Goal: Information Seeking & Learning: Learn about a topic

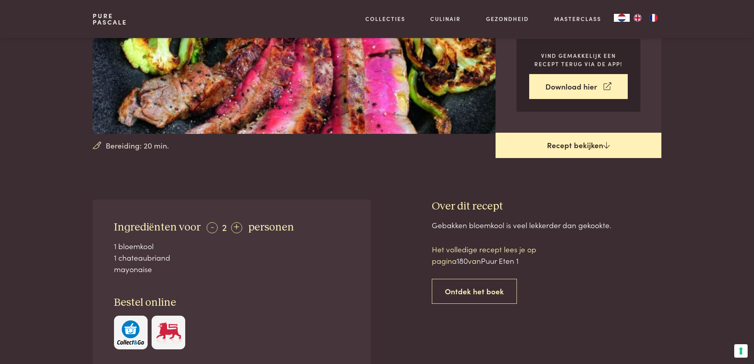
click at [604, 142] on icon at bounding box center [607, 145] width 7 height 8
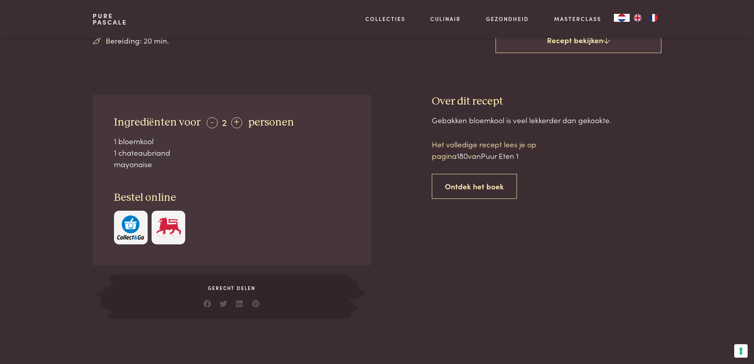
scroll to position [277, 0]
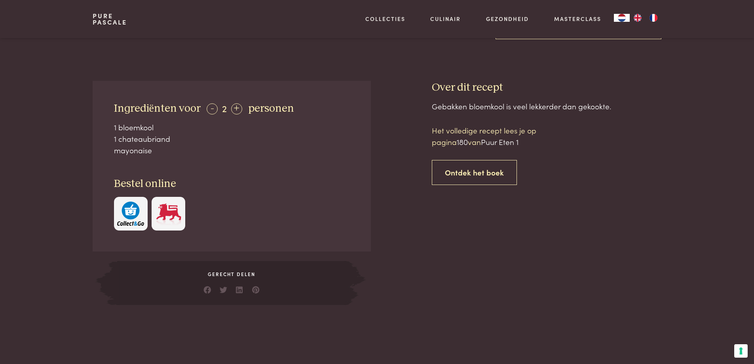
drag, startPoint x: 111, startPoint y: 105, endPoint x: 168, endPoint y: 153, distance: 74.2
click at [168, 153] on div "Ingrediënten voor - 2 + personen 1 bloemkool 1 chateaubriand mayonaise Bestel o…" at bounding box center [232, 166] width 278 height 171
copy div "Ingrediënten voor - 2 + personen 1 bloemkool 1 chateaubriand mayonaise"
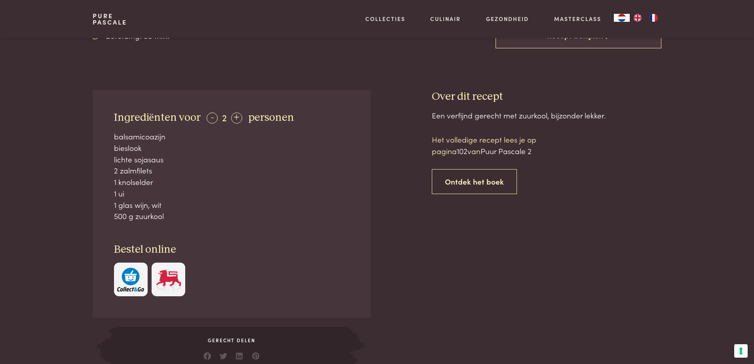
scroll to position [277, 0]
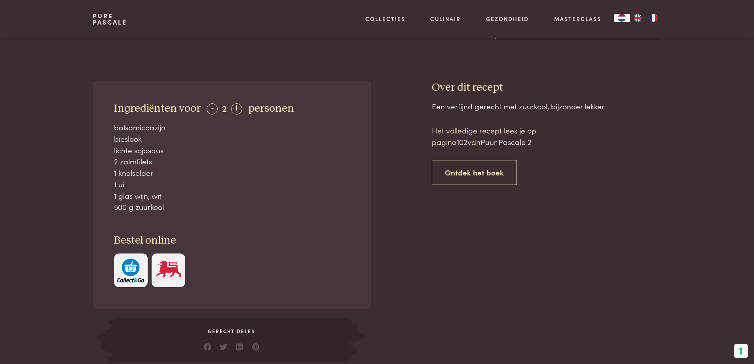
drag, startPoint x: 115, startPoint y: 106, endPoint x: 190, endPoint y: 206, distance: 125.6
click at [190, 206] on div "Ingrediënten voor - 2 + personen balsamicoazijn bieslook lichte sojasaus 2 zalm…" at bounding box center [232, 195] width 278 height 228
copy div "Ingrediënten voor - 2 + personen balsamicoazijn bieslook lichte sojasaus 2 zalm…"
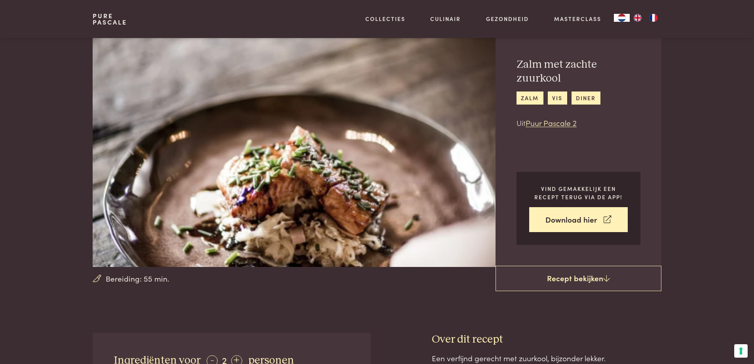
scroll to position [0, 0]
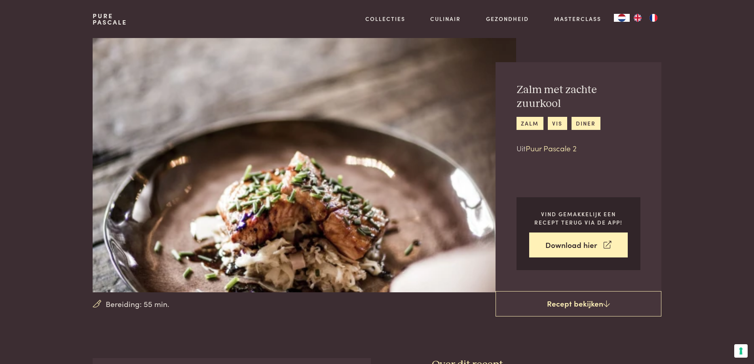
click at [553, 143] on link "Puur Pascale 2" at bounding box center [551, 148] width 51 height 11
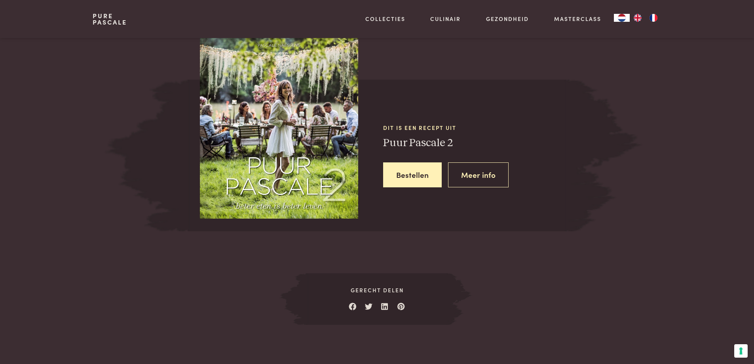
scroll to position [723, 0]
click at [314, 152] on img at bounding box center [279, 125] width 158 height 186
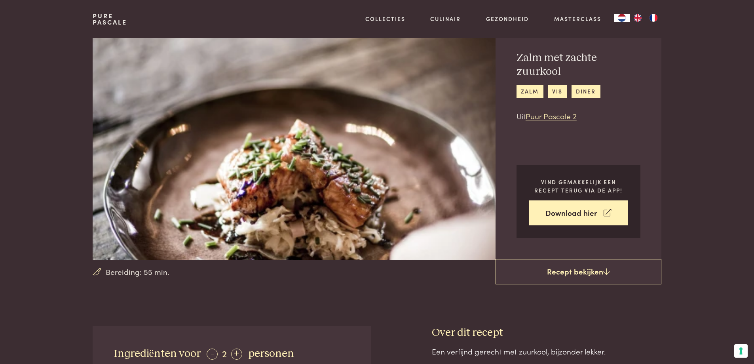
scroll to position [0, 0]
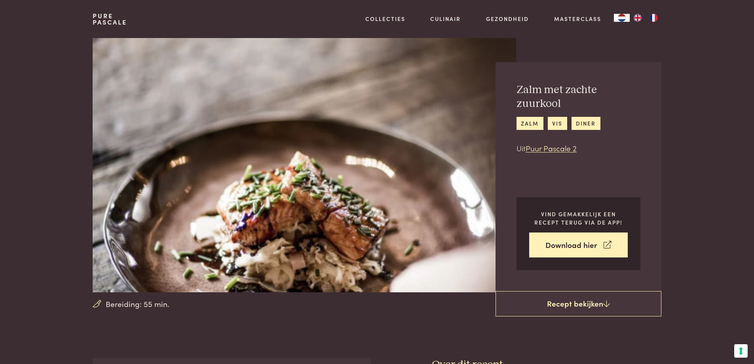
drag, startPoint x: 323, startPoint y: 216, endPoint x: 192, endPoint y: 293, distance: 152.1
click at [549, 143] on link "Puur Pascale 2" at bounding box center [551, 148] width 51 height 11
click at [623, 18] on img "NL" at bounding box center [622, 18] width 10 height 8
click at [526, 117] on link "zalm" at bounding box center [530, 123] width 27 height 13
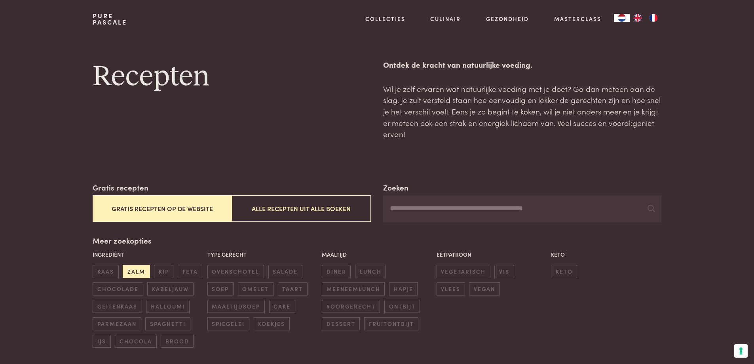
click at [131, 269] on span "zalm" at bounding box center [136, 271] width 27 height 13
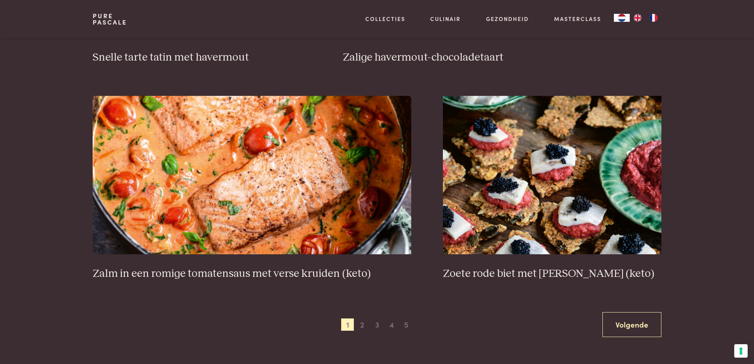
scroll to position [1370, 0]
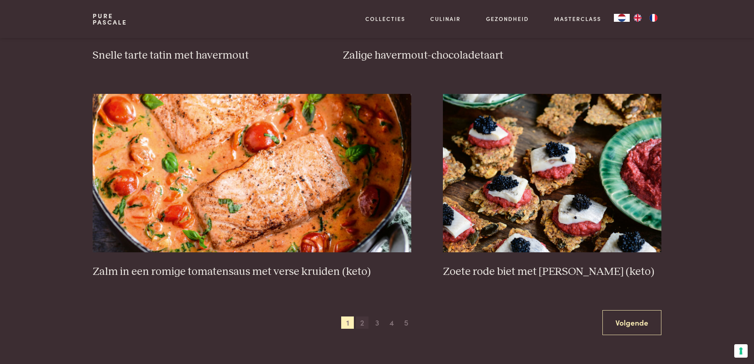
click at [363, 322] on span "2" at bounding box center [362, 322] width 13 height 13
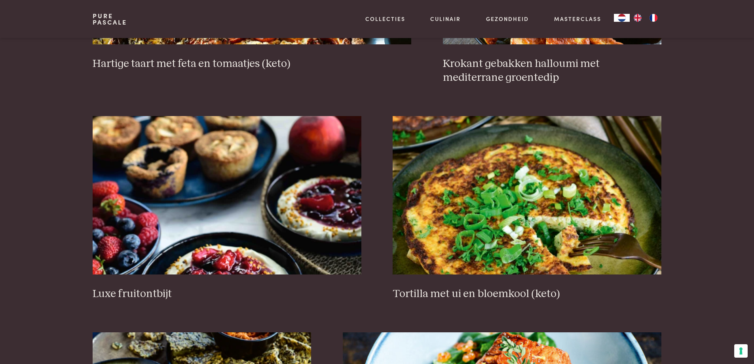
scroll to position [934, 0]
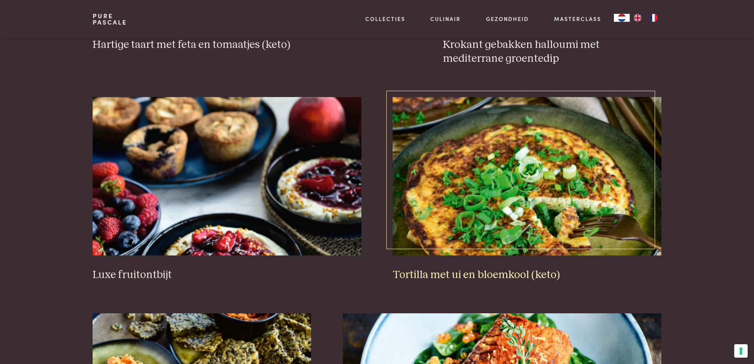
click at [514, 192] on img at bounding box center [527, 176] width 268 height 158
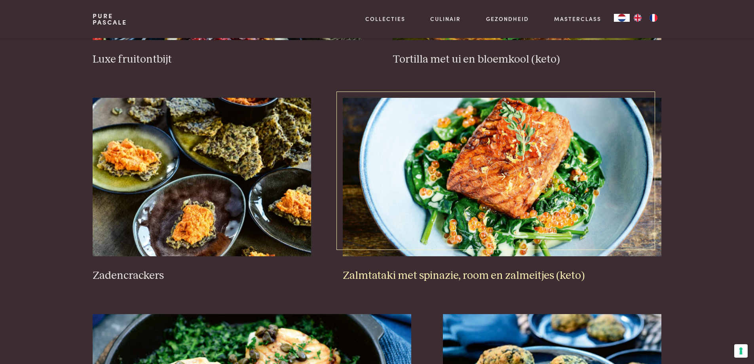
scroll to position [1172, 0]
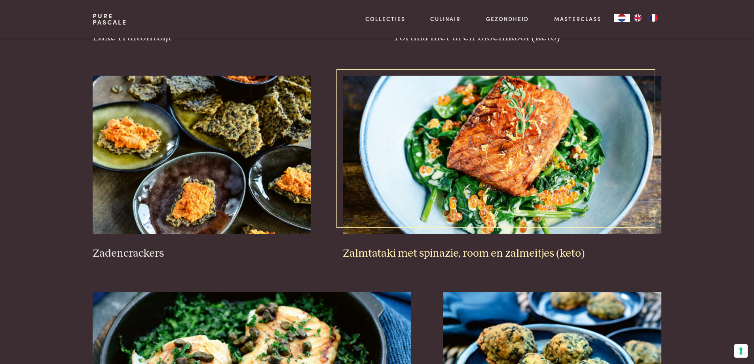
click at [483, 146] on img at bounding box center [502, 155] width 319 height 158
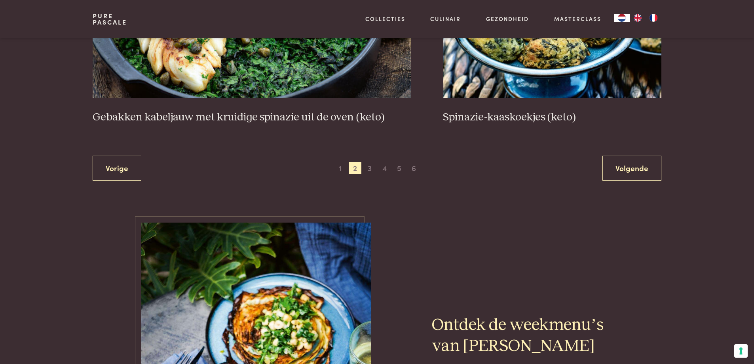
scroll to position [1528, 0]
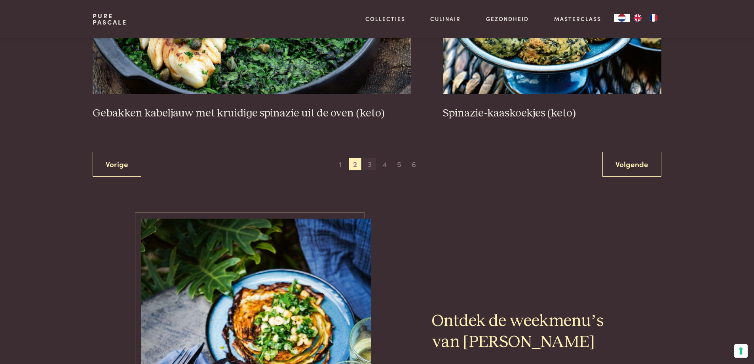
click at [373, 164] on span "3" at bounding box center [370, 164] width 13 height 13
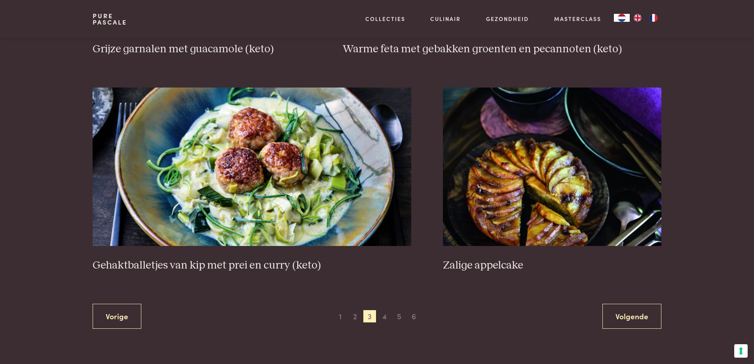
scroll to position [1409, 0]
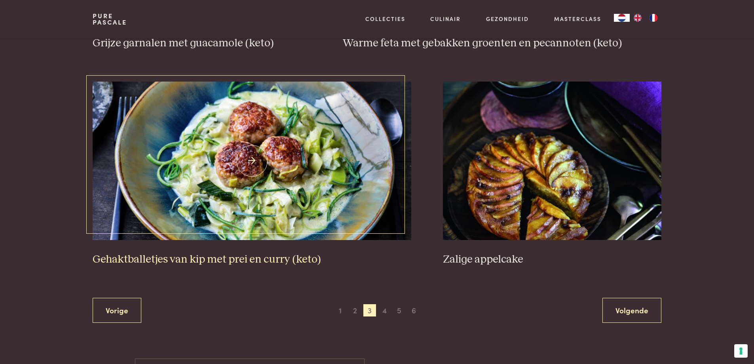
click at [242, 166] on img at bounding box center [252, 161] width 319 height 158
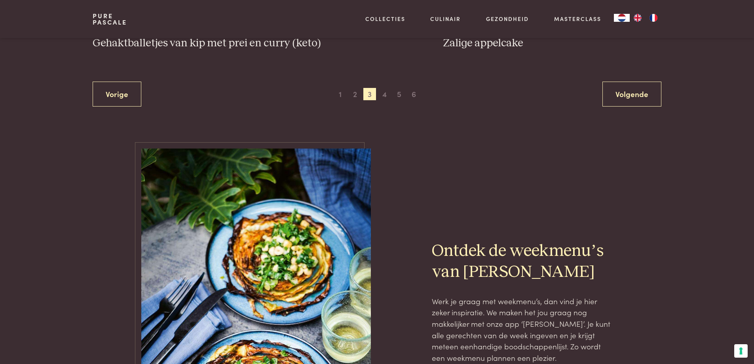
scroll to position [1647, 0]
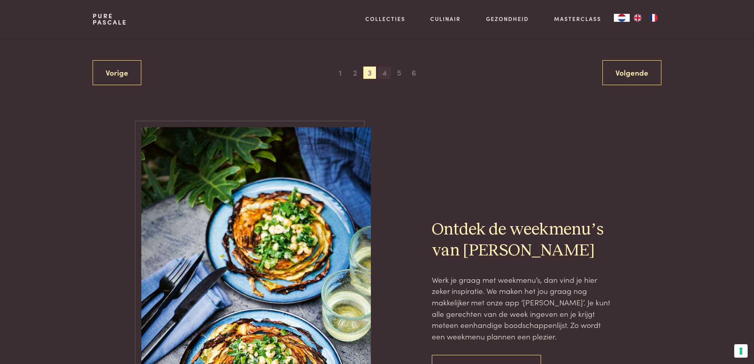
click at [383, 73] on span "4" at bounding box center [384, 73] width 13 height 13
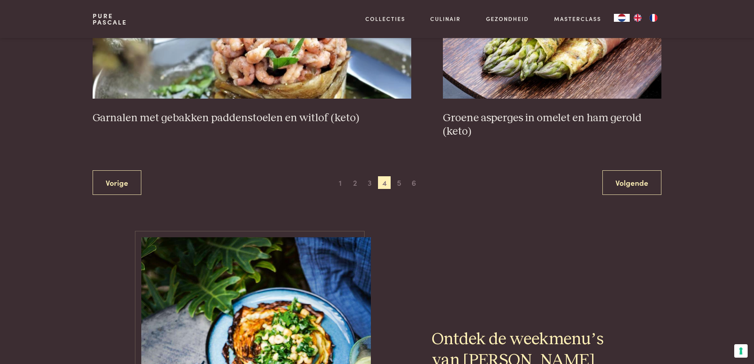
scroll to position [1528, 0]
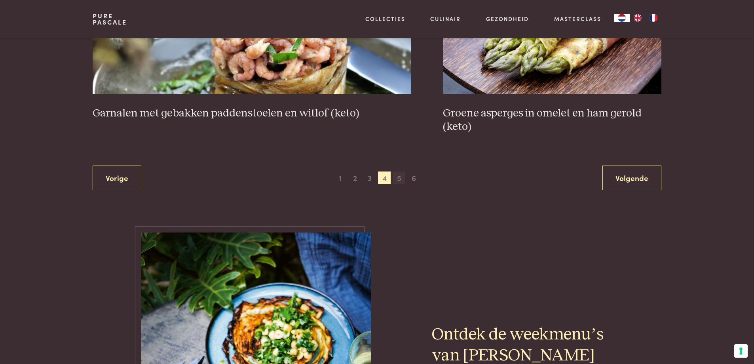
click at [402, 180] on span "5" at bounding box center [399, 177] width 13 height 13
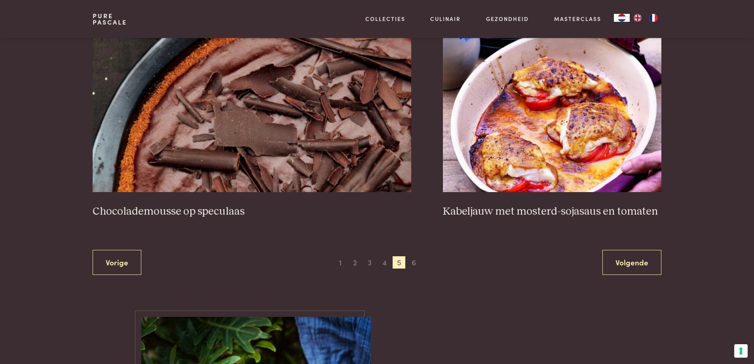
scroll to position [1449, 0]
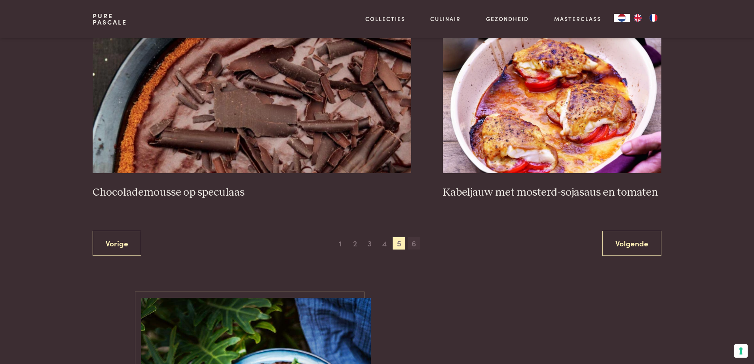
click at [415, 243] on span "6" at bounding box center [414, 243] width 13 height 13
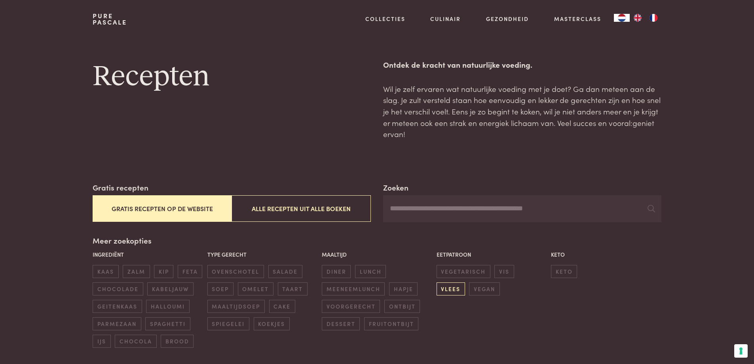
click at [465, 282] on span "vlees" at bounding box center [451, 288] width 29 height 13
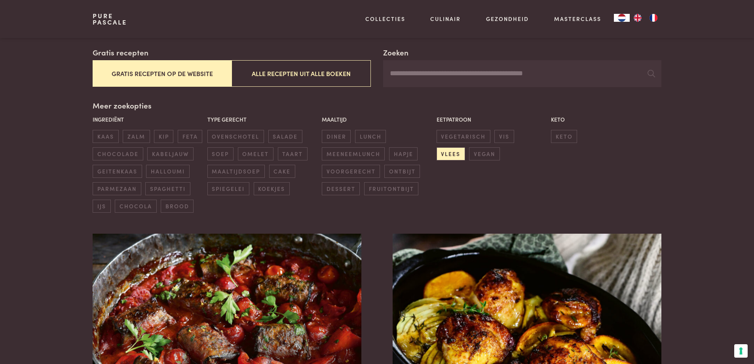
scroll to position [103, 0]
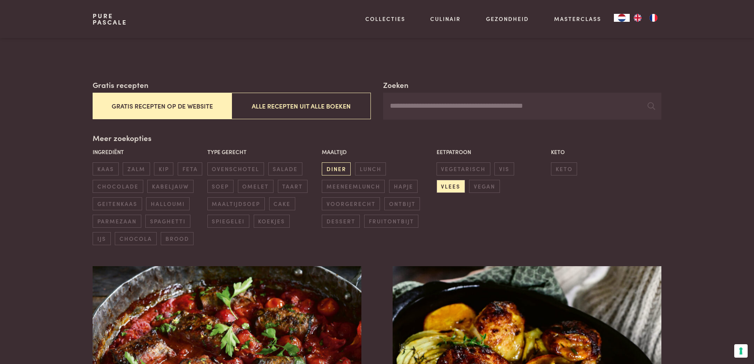
click at [337, 168] on span "diner" at bounding box center [336, 168] width 29 height 13
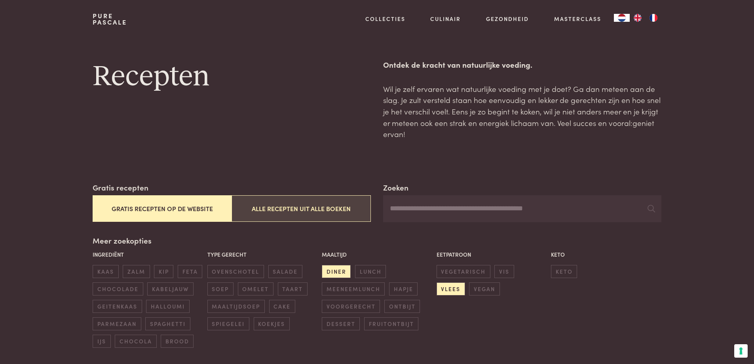
click at [309, 212] on button "Alle recepten uit alle boeken" at bounding box center [301, 208] width 139 height 27
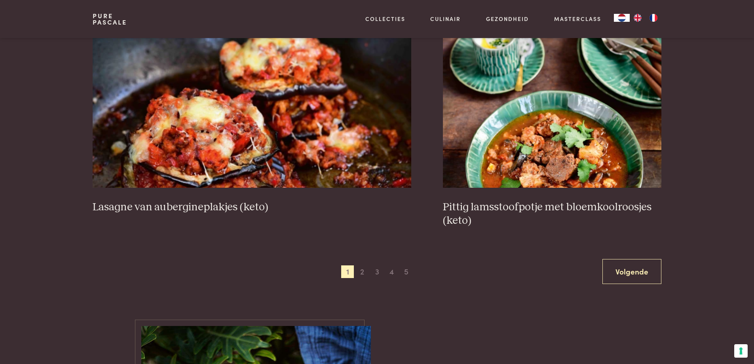
scroll to position [1528, 0]
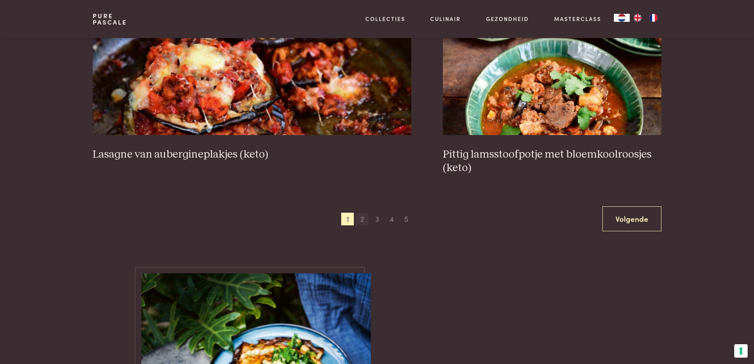
click at [363, 219] on span "2" at bounding box center [362, 219] width 13 height 13
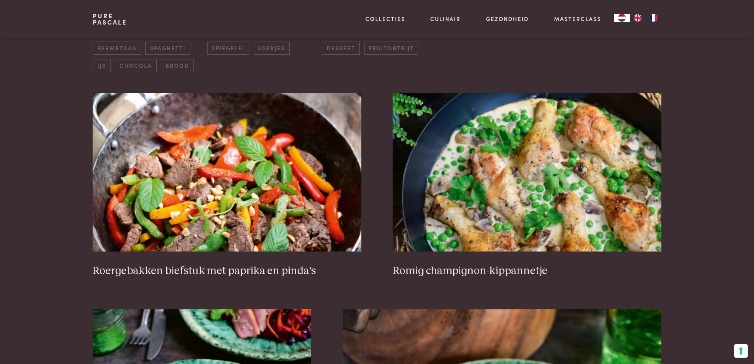
scroll to position [301, 0]
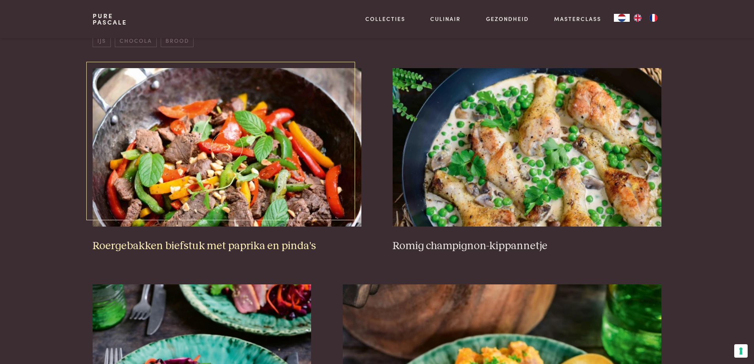
click at [246, 186] on img at bounding box center [227, 147] width 268 height 158
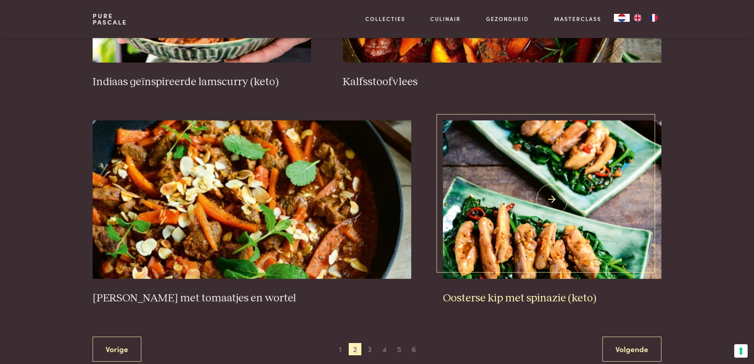
scroll to position [1409, 0]
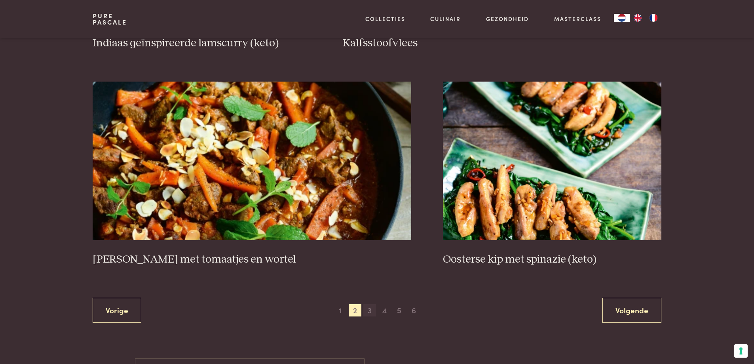
click at [372, 310] on span "3" at bounding box center [370, 310] width 13 height 13
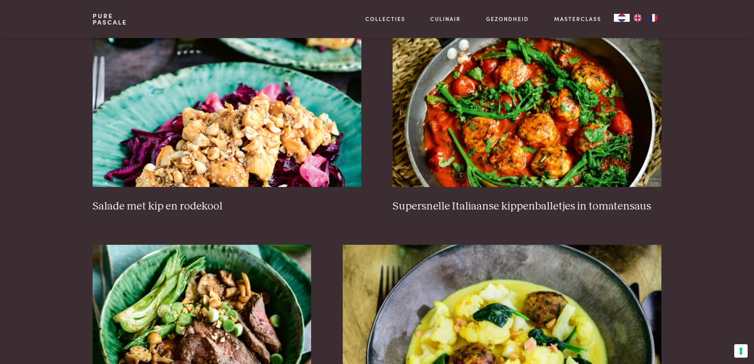
scroll to position [380, 0]
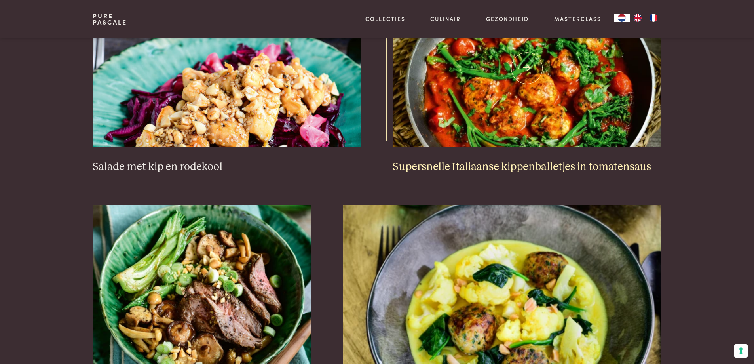
click at [550, 107] on img at bounding box center [527, 68] width 268 height 158
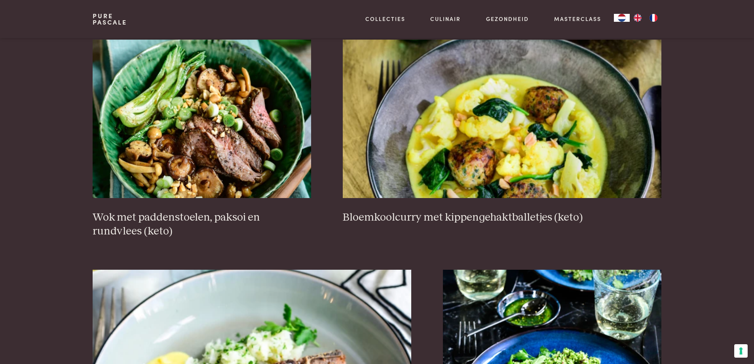
scroll to position [538, 0]
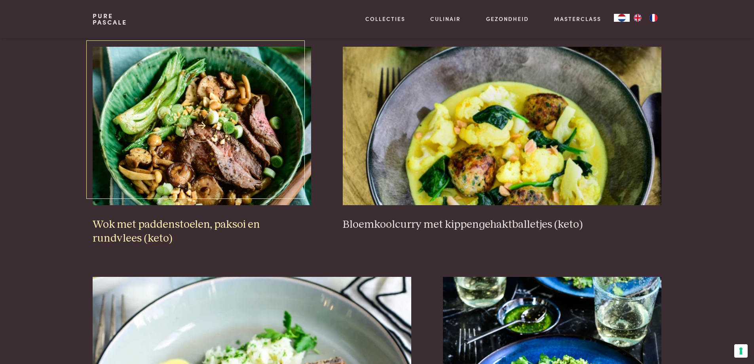
click at [193, 139] on img at bounding box center [202, 126] width 219 height 158
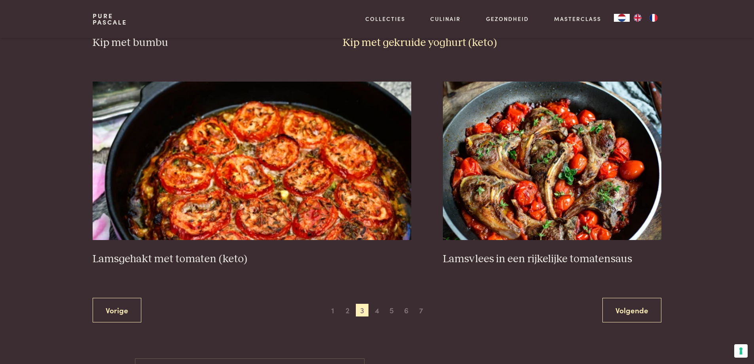
scroll to position [1409, 0]
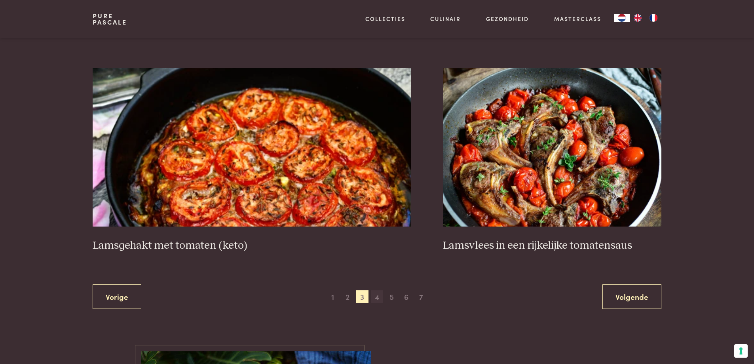
click at [381, 293] on span "4" at bounding box center [377, 296] width 13 height 13
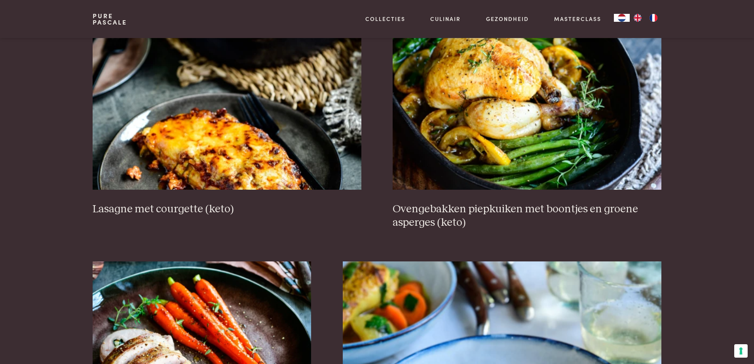
scroll to position [340, 0]
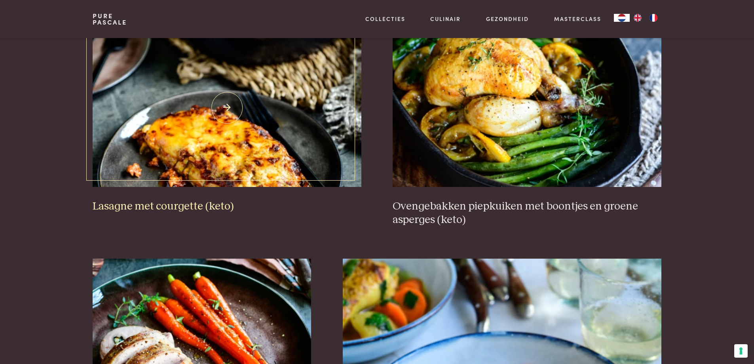
click at [210, 159] on img at bounding box center [227, 108] width 268 height 158
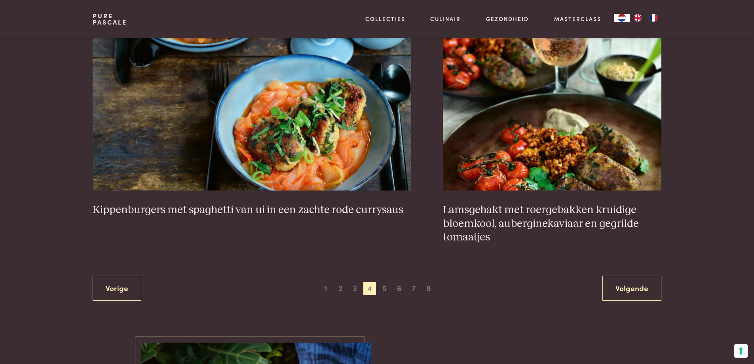
scroll to position [1489, 0]
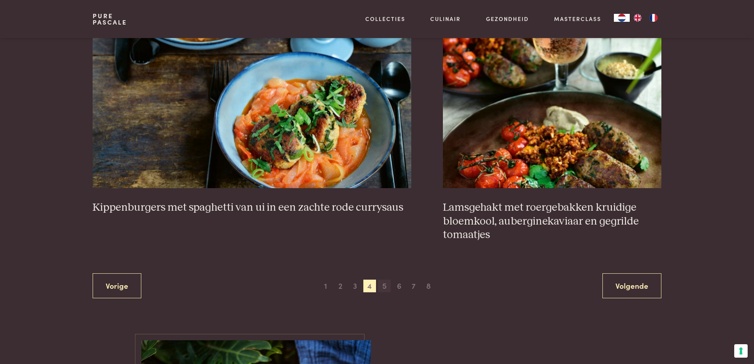
click at [386, 287] on span "5" at bounding box center [384, 286] width 13 height 13
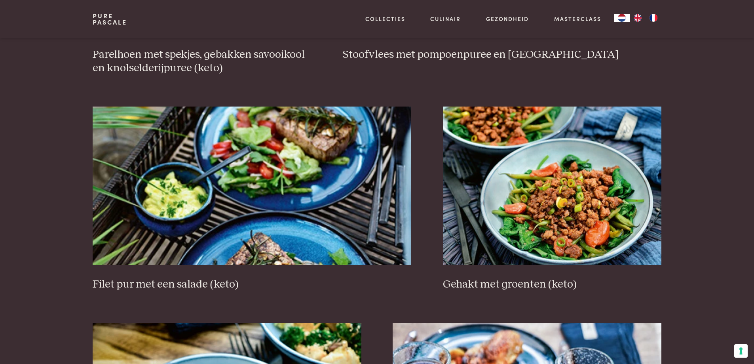
scroll to position [736, 0]
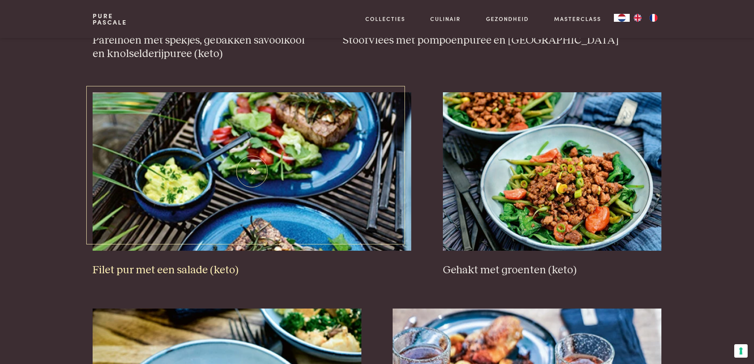
click at [296, 178] on img at bounding box center [252, 171] width 319 height 158
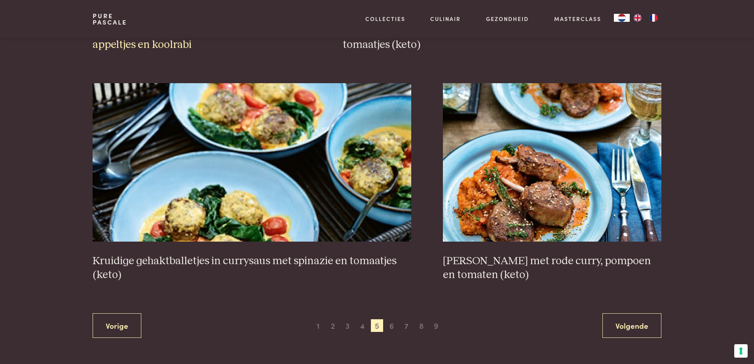
scroll to position [1409, 0]
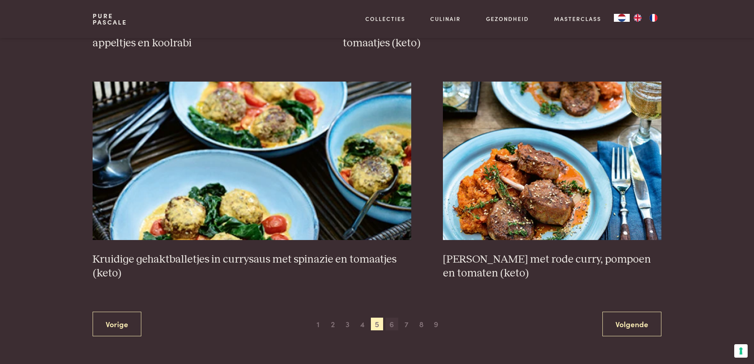
click at [392, 322] on span "6" at bounding box center [392, 324] width 13 height 13
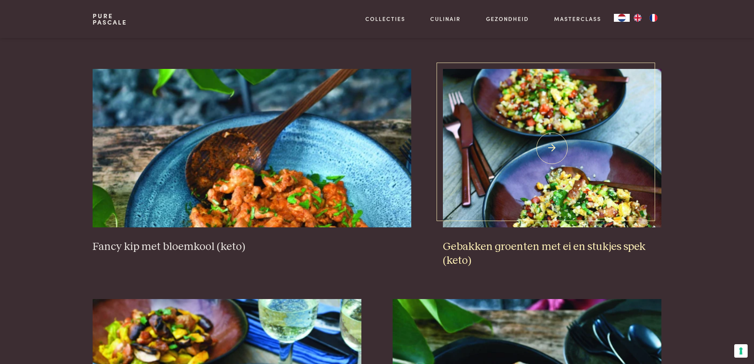
scroll to position [776, 0]
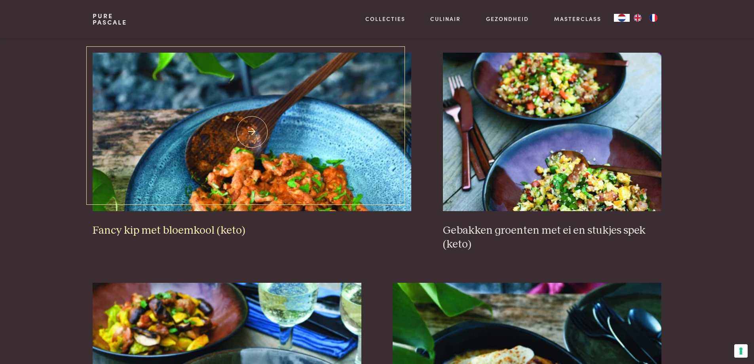
click at [274, 160] on img at bounding box center [252, 132] width 319 height 158
click at [531, 129] on img at bounding box center [552, 132] width 219 height 158
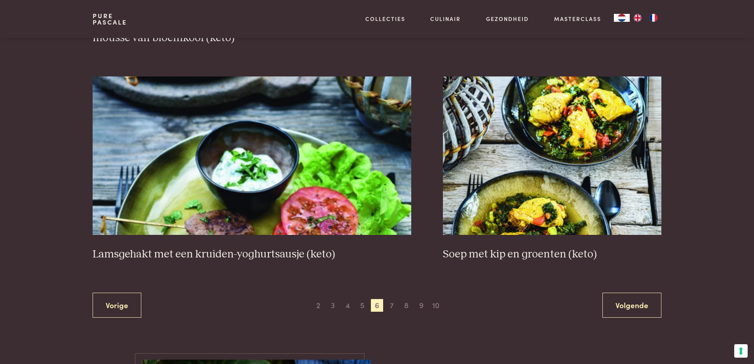
scroll to position [1449, 0]
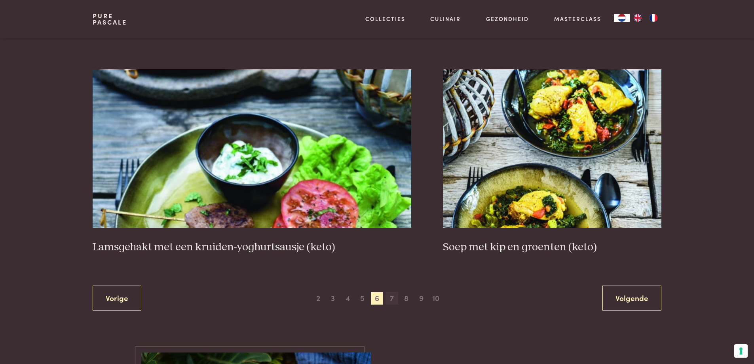
click at [392, 292] on span "7" at bounding box center [392, 298] width 13 height 13
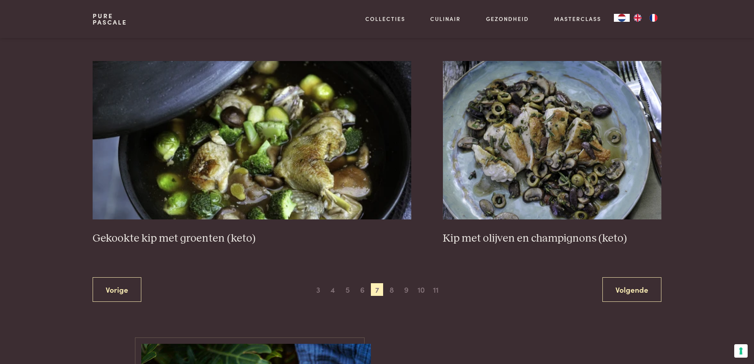
scroll to position [1409, 0]
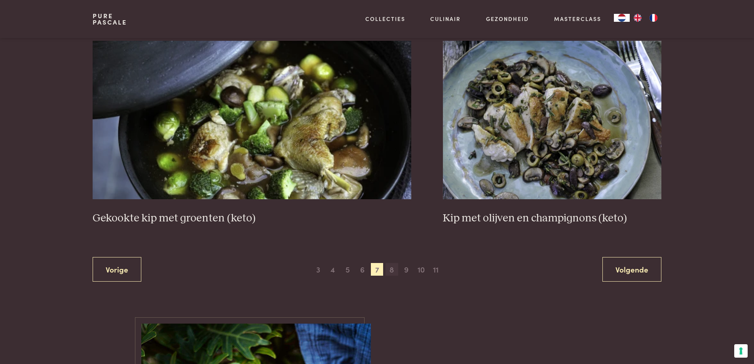
click at [390, 270] on span "8" at bounding box center [392, 269] width 13 height 13
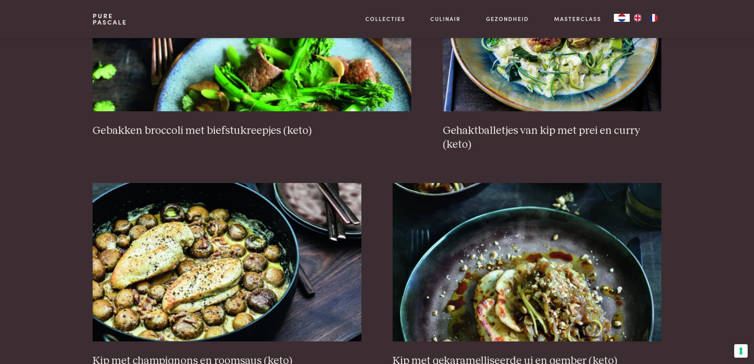
scroll to position [895, 0]
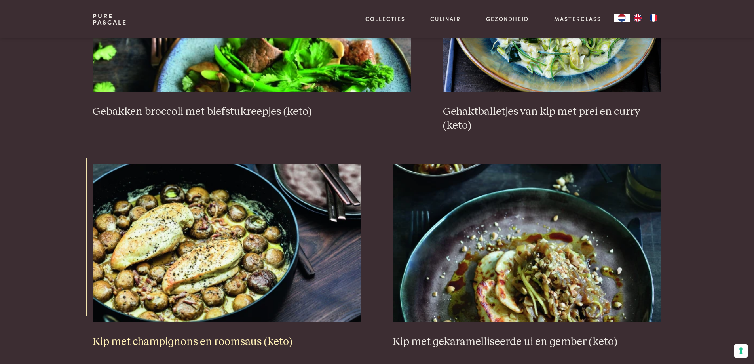
click at [202, 252] on img at bounding box center [227, 243] width 268 height 158
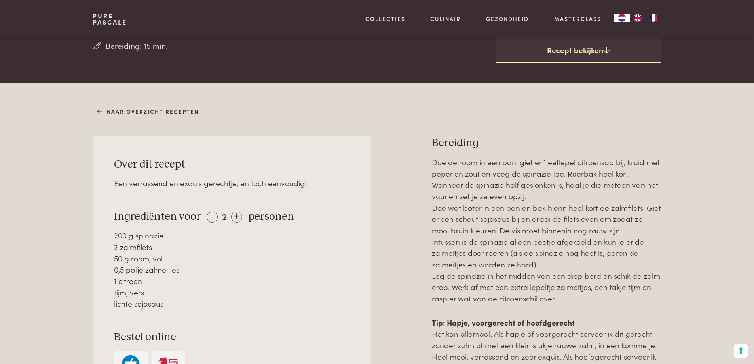
scroll to position [277, 0]
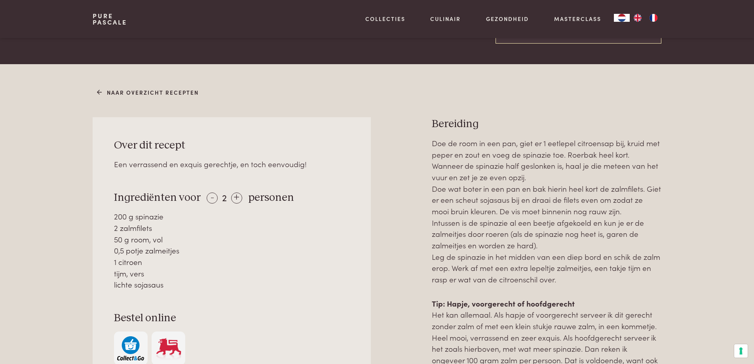
drag, startPoint x: 116, startPoint y: 142, endPoint x: 193, endPoint y: 284, distance: 161.9
click at [193, 284] on div "Over dit recept Een verrassend en exquis gerechtje, en toch eenvoudig! Ingredië…" at bounding box center [232, 251] width 278 height 268
copy div "Over dit recept Een verrassend en exquis gerechtje, en toch eenvoudig! Ingredië…"
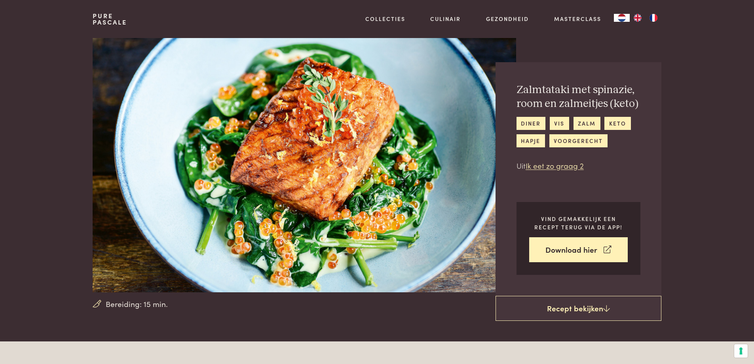
click at [307, 158] on img at bounding box center [304, 165] width 423 height 254
click at [330, 140] on img at bounding box center [304, 165] width 423 height 254
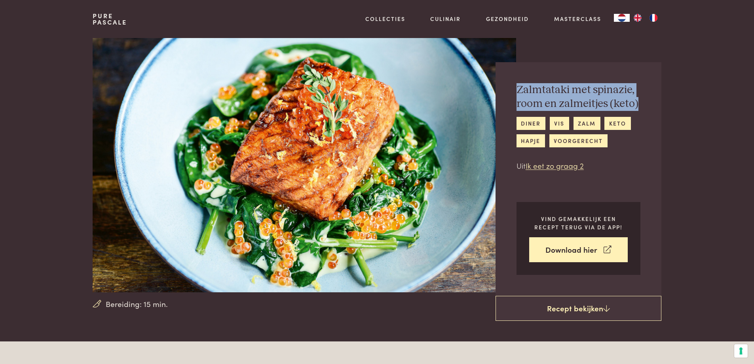
drag, startPoint x: 518, startPoint y: 86, endPoint x: 658, endPoint y: 100, distance: 141.3
click at [658, 100] on div "Zalmtataki met spinazie, room en zalmeitjes (keto) diner vis zalm keto hapje vo…" at bounding box center [579, 179] width 166 height 234
copy h2 "Zalmtataki met spinazie, room en zalmeitjes (keto)"
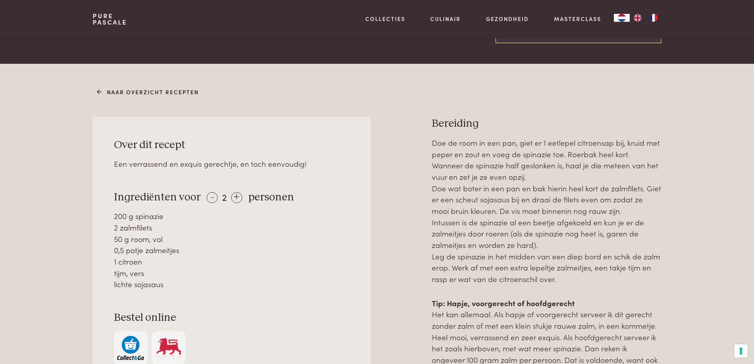
scroll to position [277, 0]
drag, startPoint x: 434, startPoint y: 121, endPoint x: 582, endPoint y: 284, distance: 219.8
click at [582, 284] on div "Bereiding Doe de room in een pan, giet er 1 eetlepel citroensap bij, kruid met …" at bounding box center [547, 278] width 230 height 322
copy div "Bereiding Doe de room in een pan, giet er 1 eetlepel citroensap bij, kruid met …"
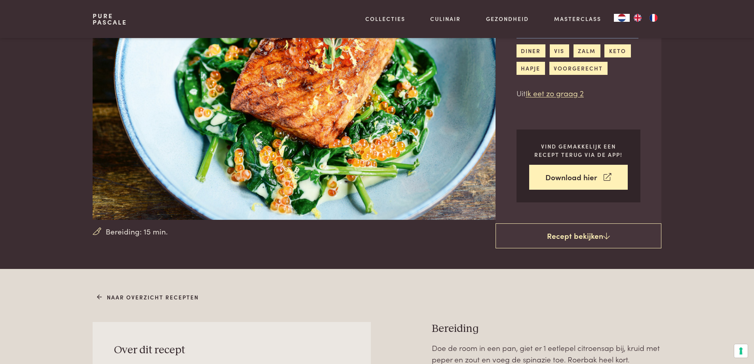
scroll to position [0, 0]
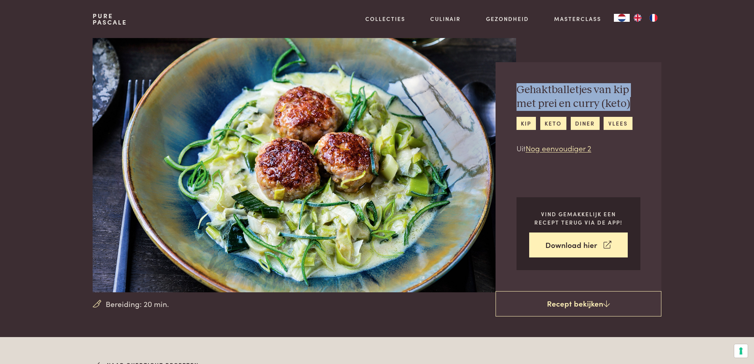
drag, startPoint x: 517, startPoint y: 88, endPoint x: 643, endPoint y: 101, distance: 126.3
click at [643, 101] on div "Gehaktballetjes van kip met prei en curry (keto) kip keto diner vlees Uit Nog e…" at bounding box center [579, 176] width 166 height 229
copy h2 "Gehaktballetjes van kip met prei en curry (keto)"
click at [298, 178] on img at bounding box center [304, 165] width 423 height 254
click at [309, 154] on img at bounding box center [304, 165] width 423 height 254
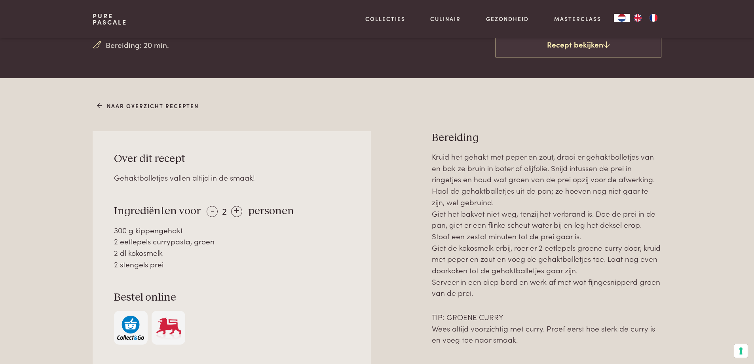
scroll to position [277, 0]
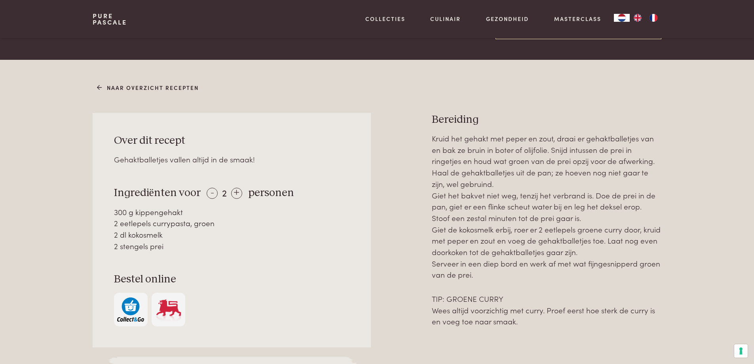
drag, startPoint x: 114, startPoint y: 190, endPoint x: 193, endPoint y: 245, distance: 95.7
click at [193, 245] on div "Over dit recept Gehaktballetjes vallen altijd in de smaak! Ingrediënten voor - …" at bounding box center [232, 230] width 278 height 234
copy div "Ingrediënten voor - 2 + personen 300 g kippengehakt 2 eetlepels currypasta, gro…"
click at [432, 134] on p "Kruid het gehakt met peper en zout, draai er gehaktballetjes van en bak ze brui…" at bounding box center [547, 207] width 230 height 148
drag, startPoint x: 433, startPoint y: 137, endPoint x: 527, endPoint y: 317, distance: 202.8
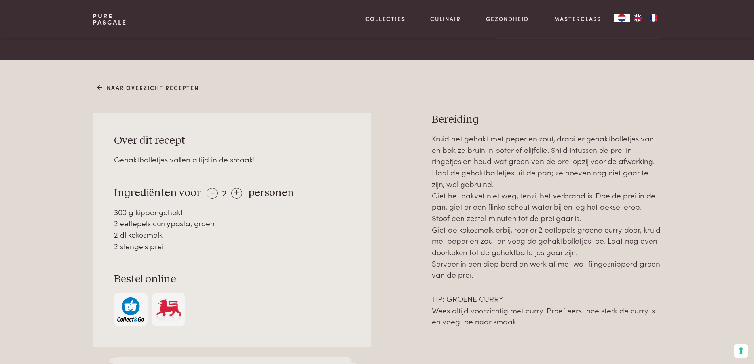
click at [530, 326] on div "Kruid het gehakt met peper en zout, draai er gehaktballetjes van en bak ze brui…" at bounding box center [547, 230] width 230 height 194
copy div "Kruid het gehakt met peper en zout, draai er gehaktballetjes van en bak ze brui…"
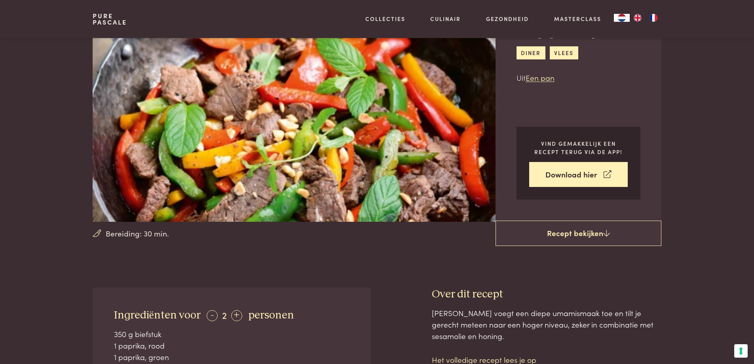
scroll to position [40, 0]
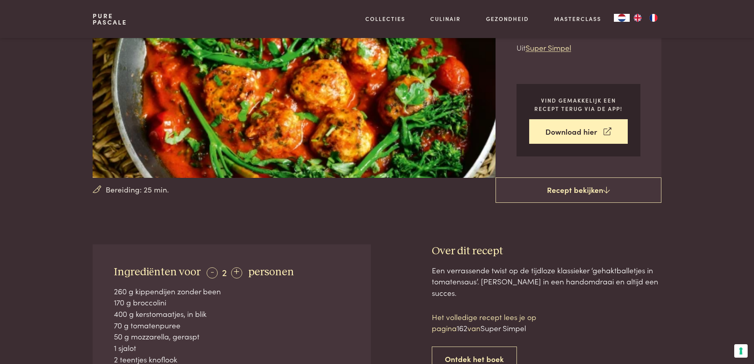
scroll to position [198, 0]
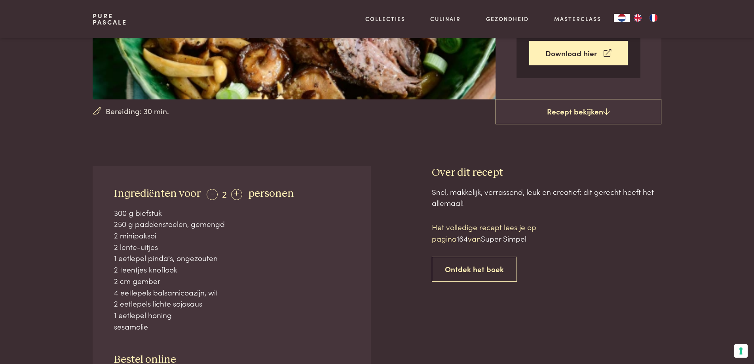
scroll to position [198, 0]
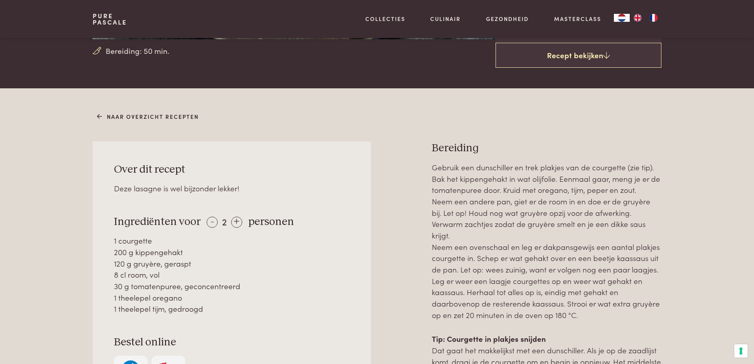
scroll to position [277, 0]
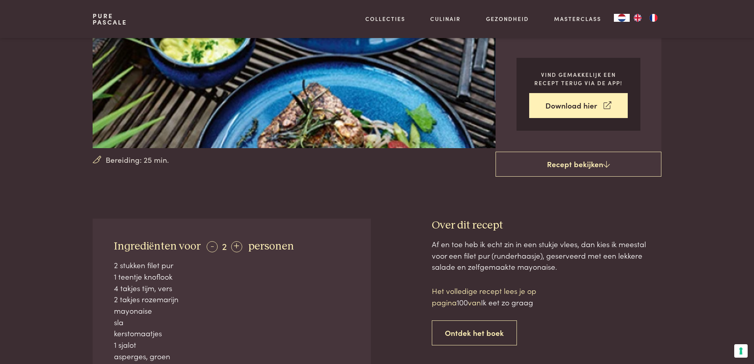
scroll to position [158, 0]
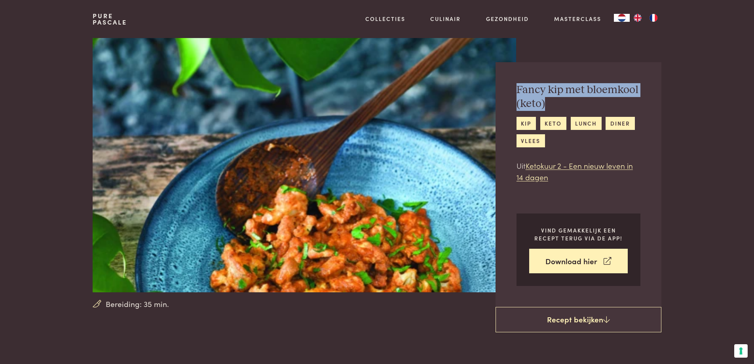
drag, startPoint x: 517, startPoint y: 86, endPoint x: 549, endPoint y: 102, distance: 36.5
click at [549, 102] on h2 "Fancy kip met bloemkool (keto)" at bounding box center [579, 96] width 124 height 27
copy h2 "Fancy kip met bloemkool (keto)"
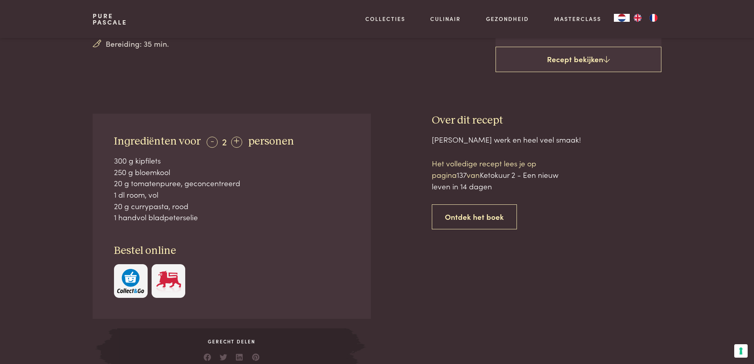
scroll to position [277, 0]
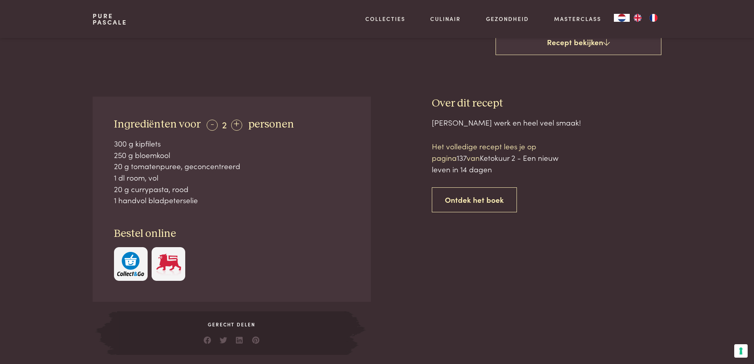
drag, startPoint x: 114, startPoint y: 122, endPoint x: 205, endPoint y: 200, distance: 119.6
click at [205, 200] on div "Ingrediënten voor - 2 + personen 300 g kipfilets 250 g bloemkool 20 g tomatenpu…" at bounding box center [232, 199] width 278 height 205
copy div "Ingrediënten voor - 2 + personen 300 g kipfilets 250 g bloemkool 20 g tomatenpu…"
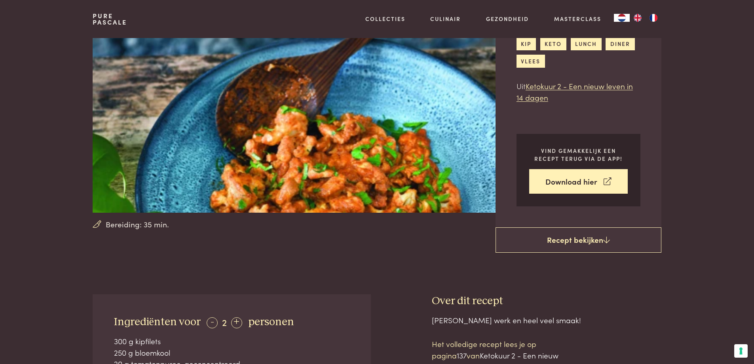
scroll to position [0, 0]
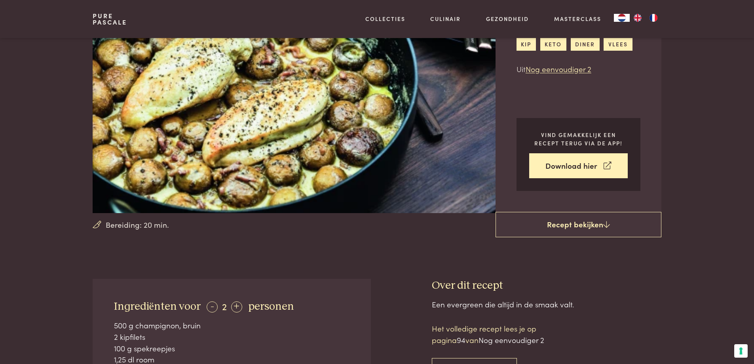
scroll to position [119, 0]
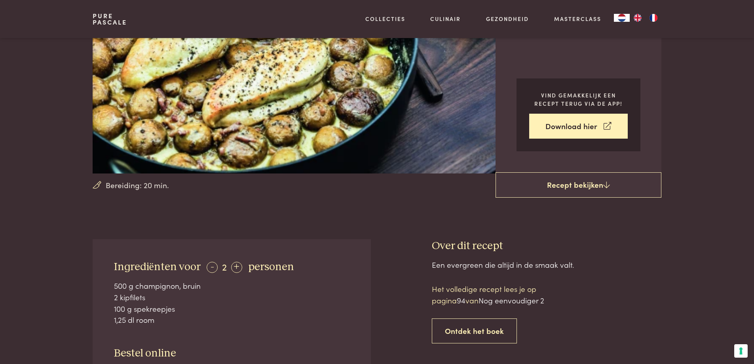
drag, startPoint x: 156, startPoint y: 320, endPoint x: 110, endPoint y: 266, distance: 70.5
click at [110, 266] on div "Ingrediënten voor - 2 + personen 500 g champignon, bruin 2 kipfilets 100 g spek…" at bounding box center [232, 330] width 278 height 182
copy div "Ingrediënten voor - 2 + personen 500 g champignon, bruin 2 kipfilets 100 g spek…"
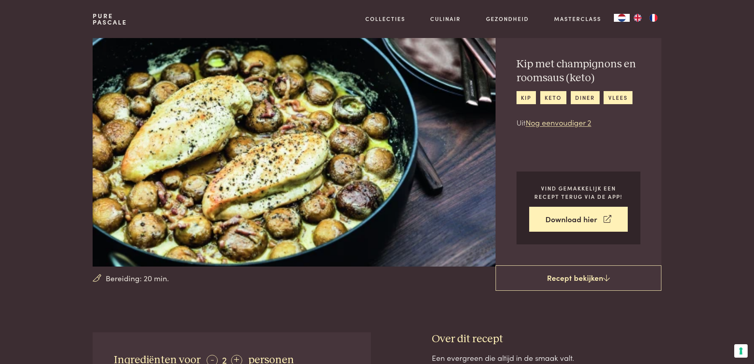
scroll to position [0, 0]
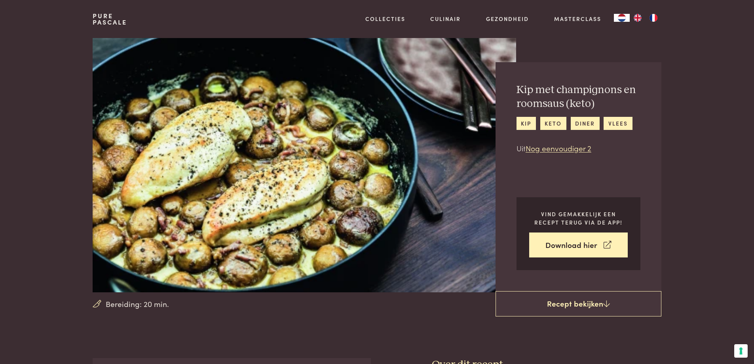
click at [625, 15] on img "NL" at bounding box center [622, 18] width 10 height 8
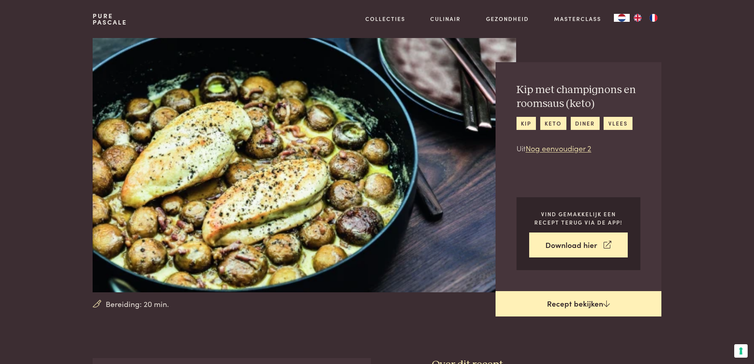
click at [579, 308] on link "Recept bekijken" at bounding box center [579, 303] width 166 height 25
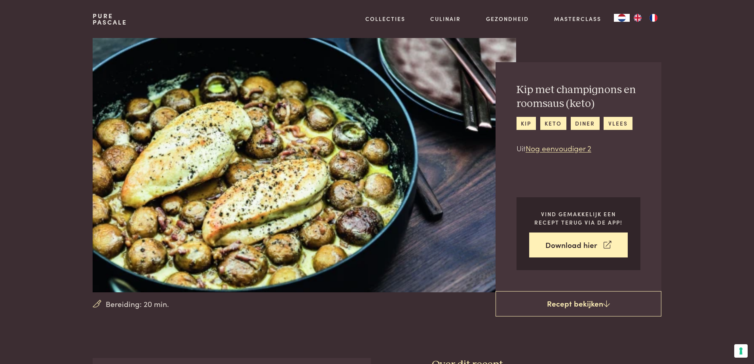
click at [255, 116] on img at bounding box center [304, 165] width 423 height 254
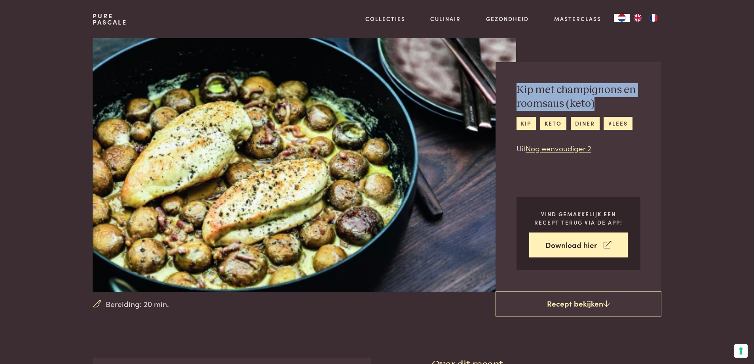
drag, startPoint x: 516, startPoint y: 86, endPoint x: 603, endPoint y: 99, distance: 88.1
click at [603, 99] on div "Kip met champignons en roomsaus (keto) kip keto diner vlees Uit Nog eenvoudiger…" at bounding box center [579, 176] width 166 height 229
copy h2 "Kip met champignons en roomsaus (keto)"
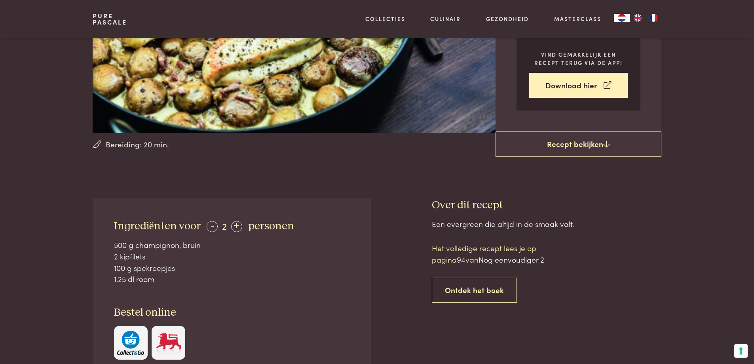
scroll to position [158, 0]
